Goal: Book appointment/travel/reservation

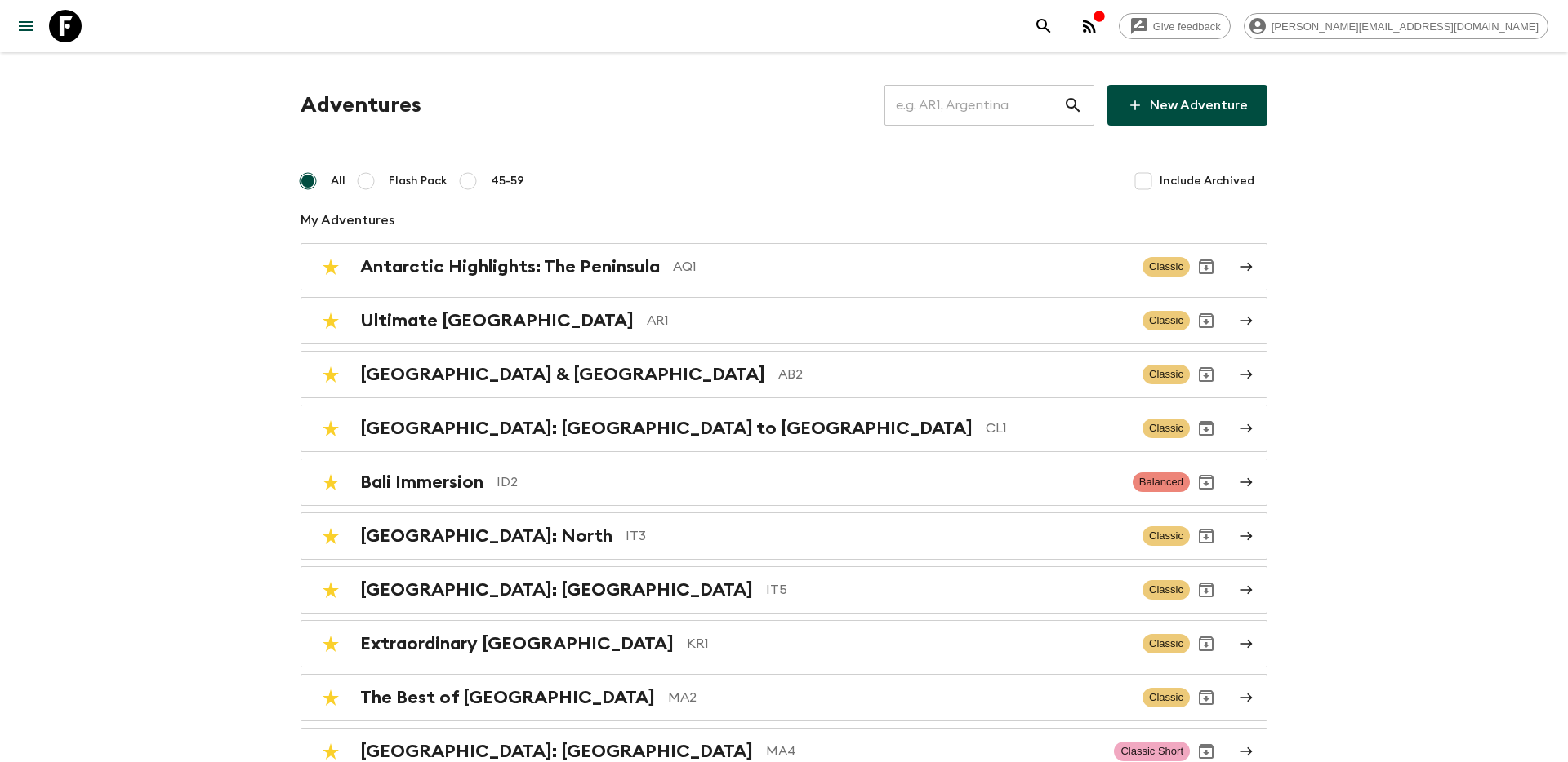
click at [1023, 101] on input "text" at bounding box center [974, 105] width 179 height 46
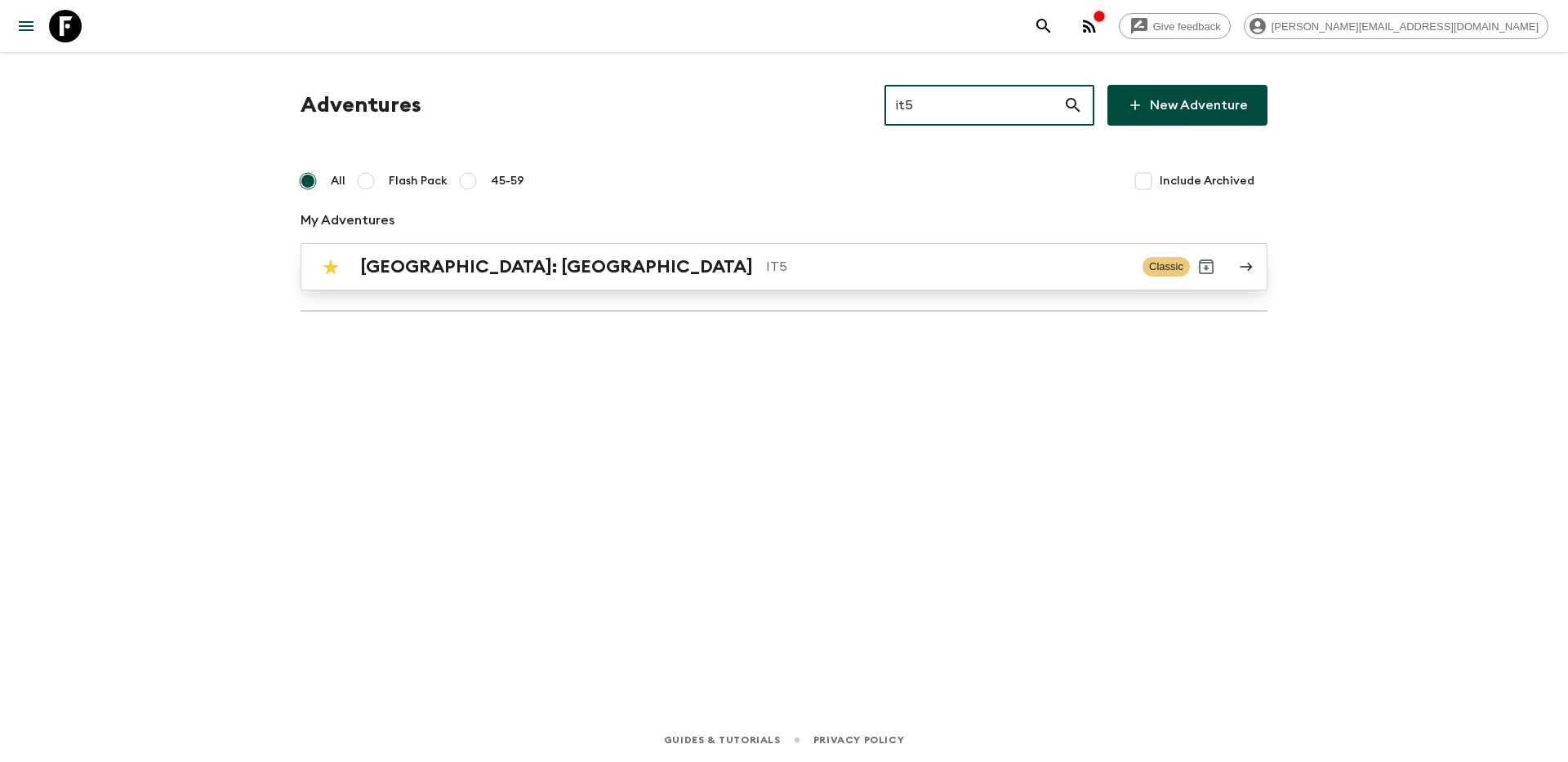
type input "it5"
click at [766, 257] on p "IT5" at bounding box center [947, 267] width 363 height 19
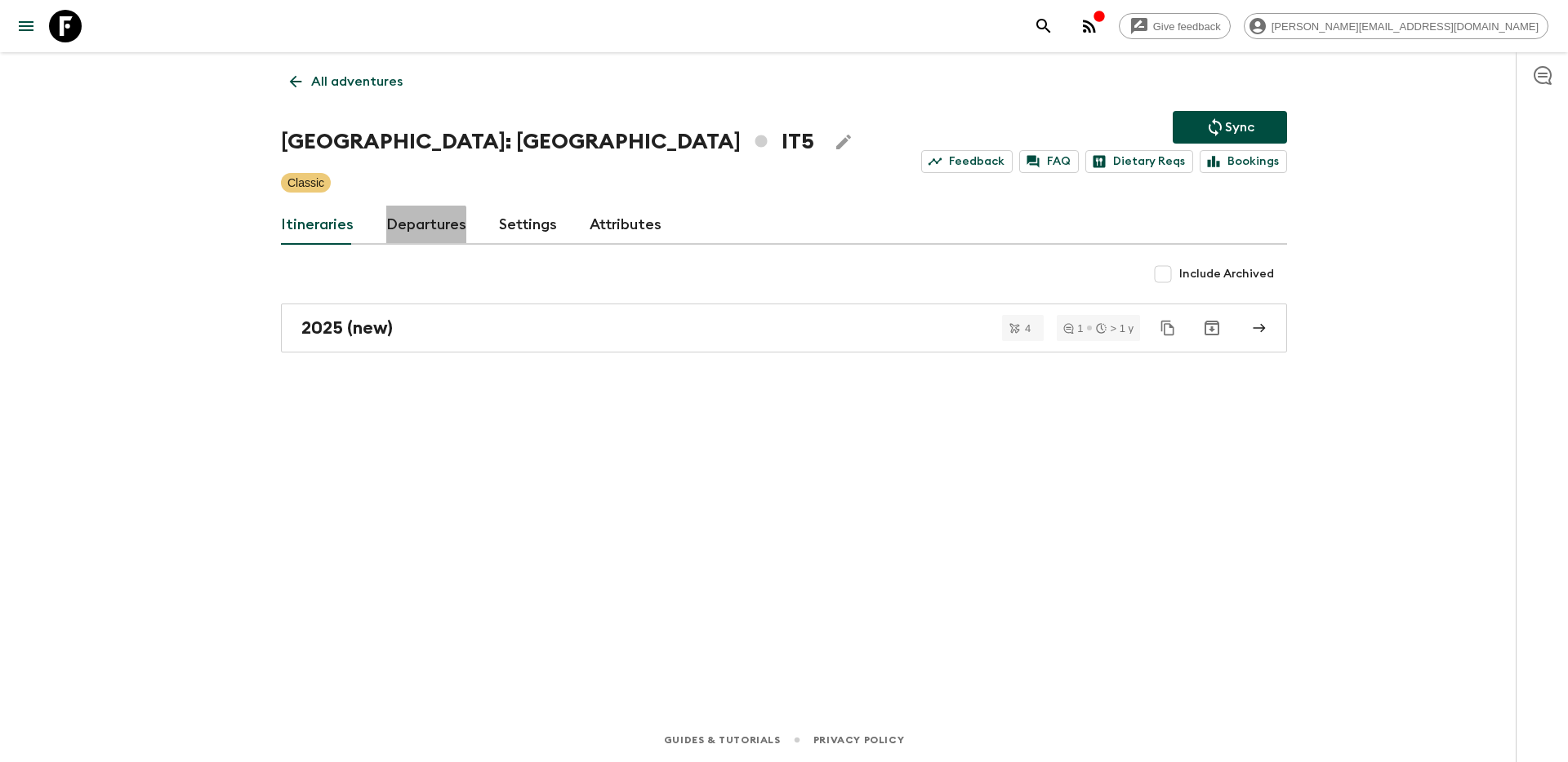
click at [423, 226] on link "Departures" at bounding box center [426, 225] width 80 height 39
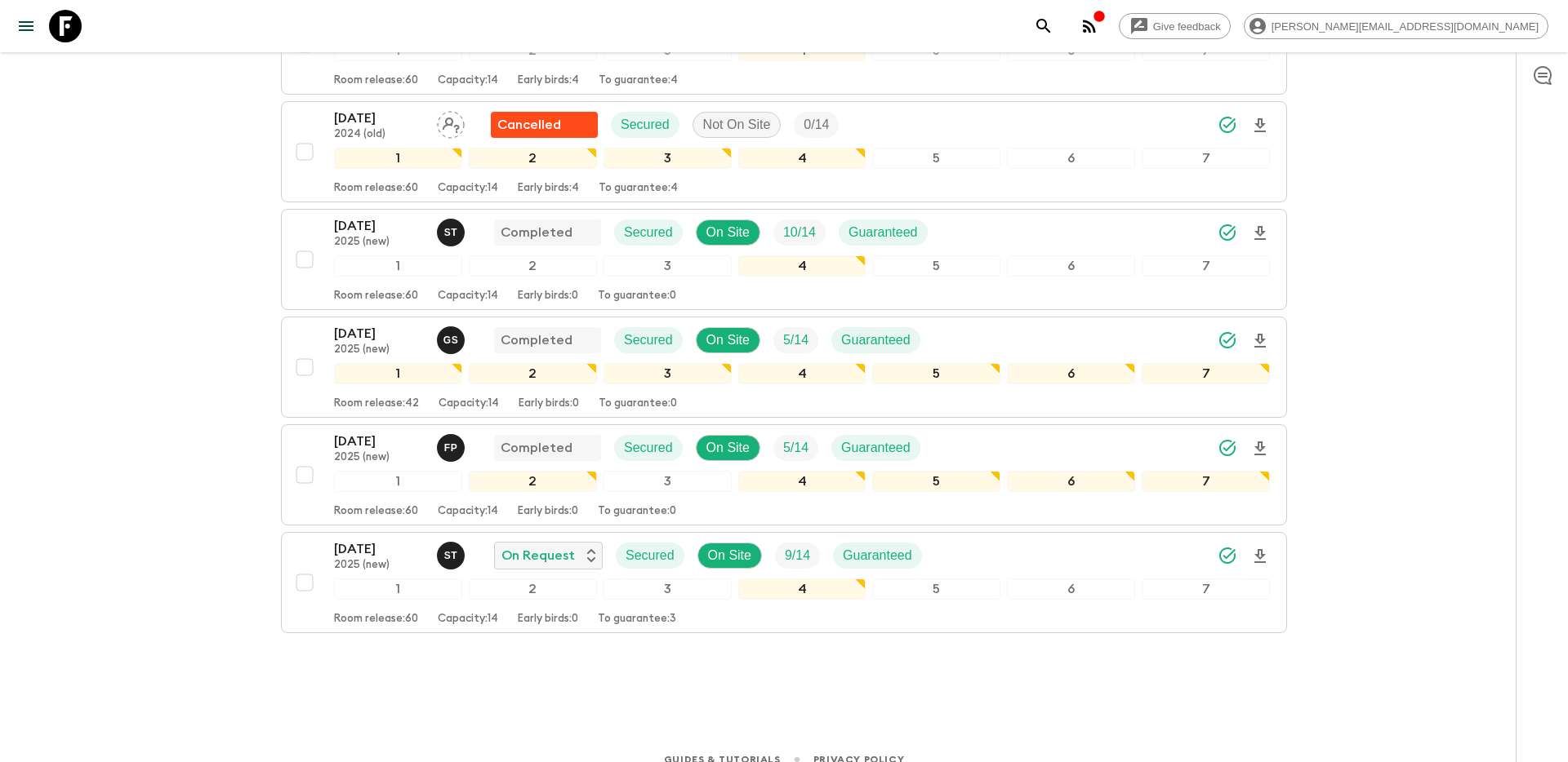
scroll to position [932, 0]
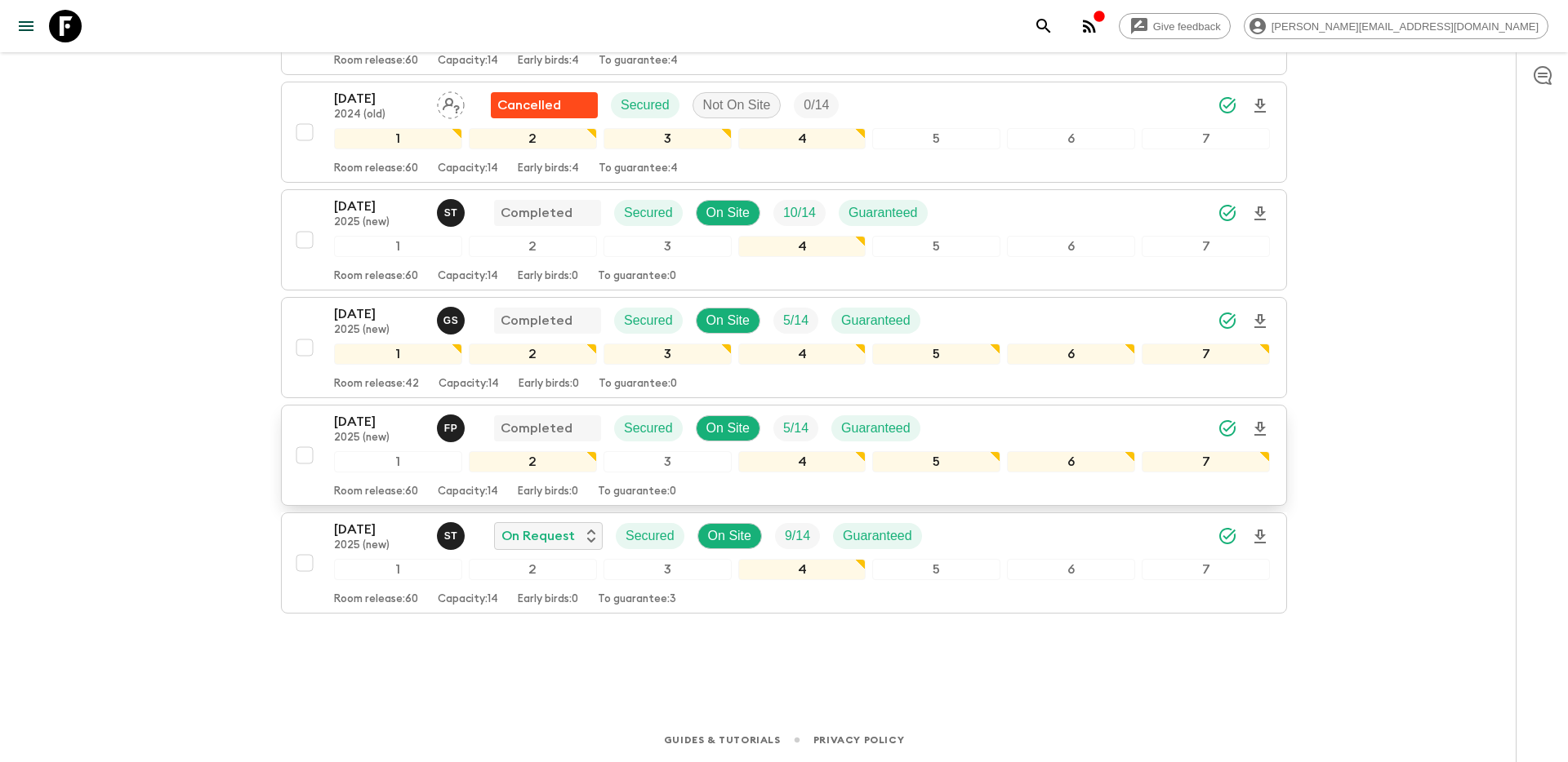
click at [387, 419] on p "[DATE]" at bounding box center [378, 422] width 90 height 19
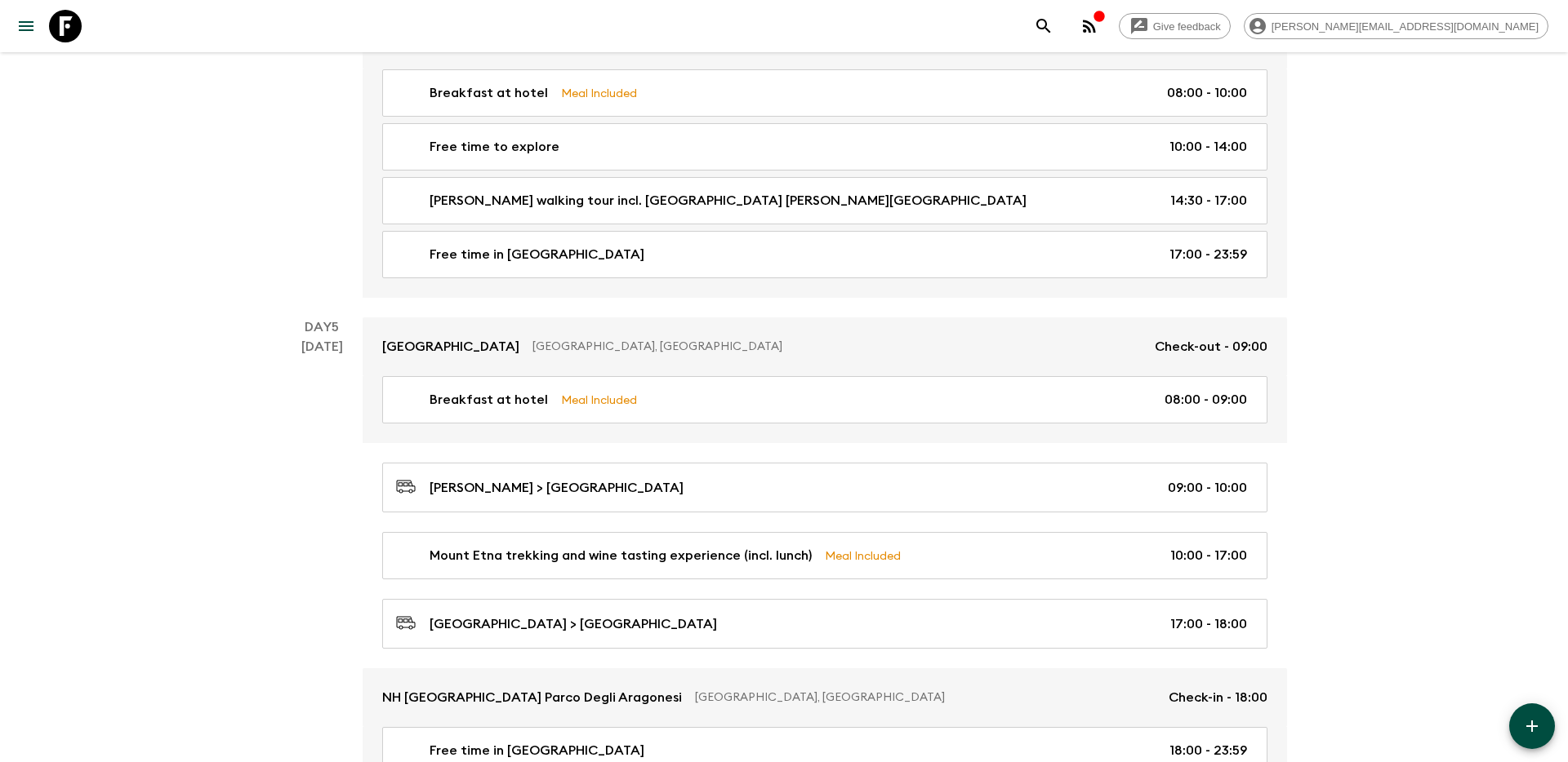
scroll to position [1573, 0]
